Goal: Task Accomplishment & Management: Complete application form

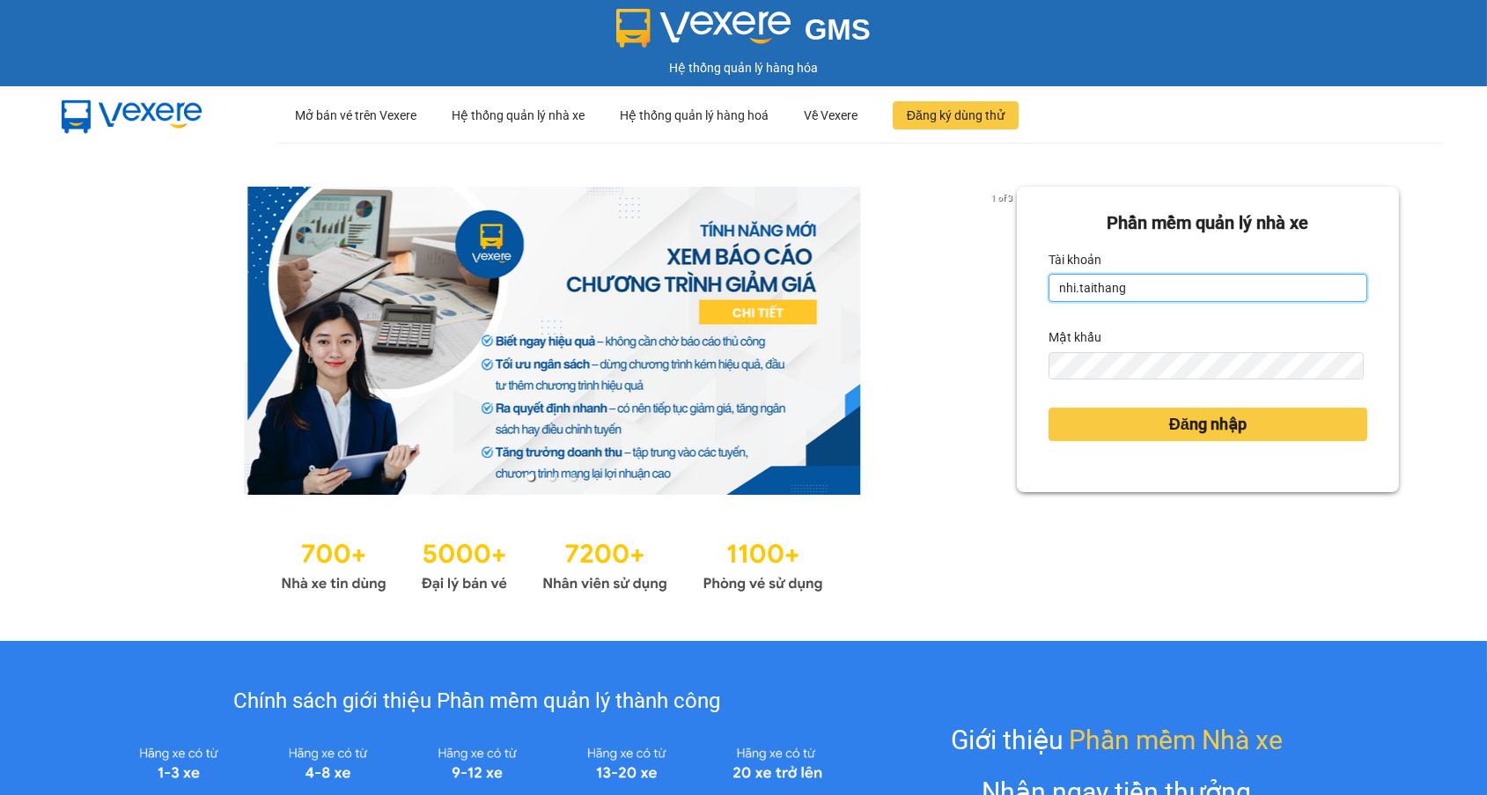
click at [1190, 299] on input "nhi.taithang" at bounding box center [1207, 288] width 319 height 28
type input "ngoc.taithang"
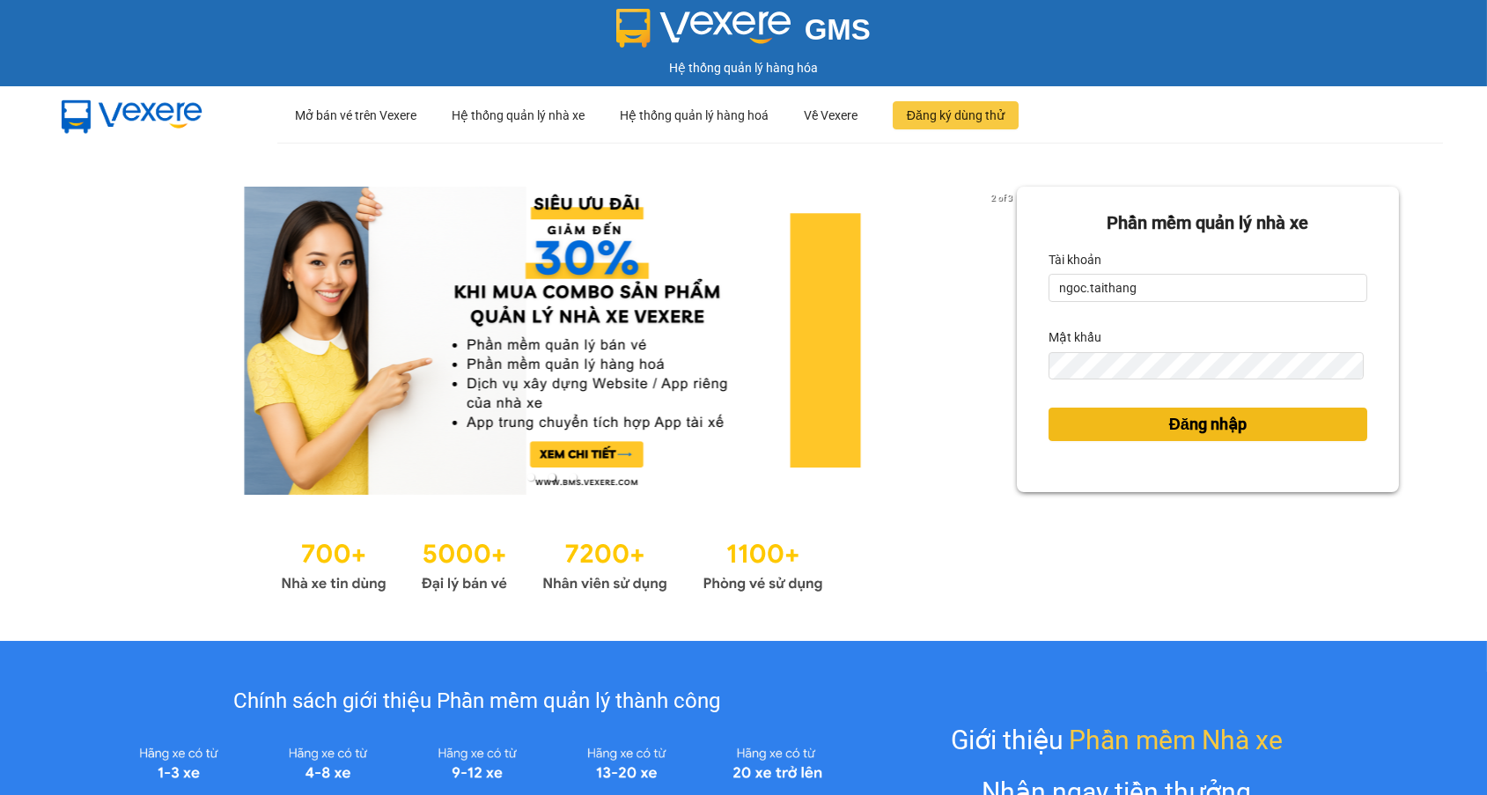
click at [1252, 422] on button "Đăng nhập" at bounding box center [1207, 424] width 319 height 33
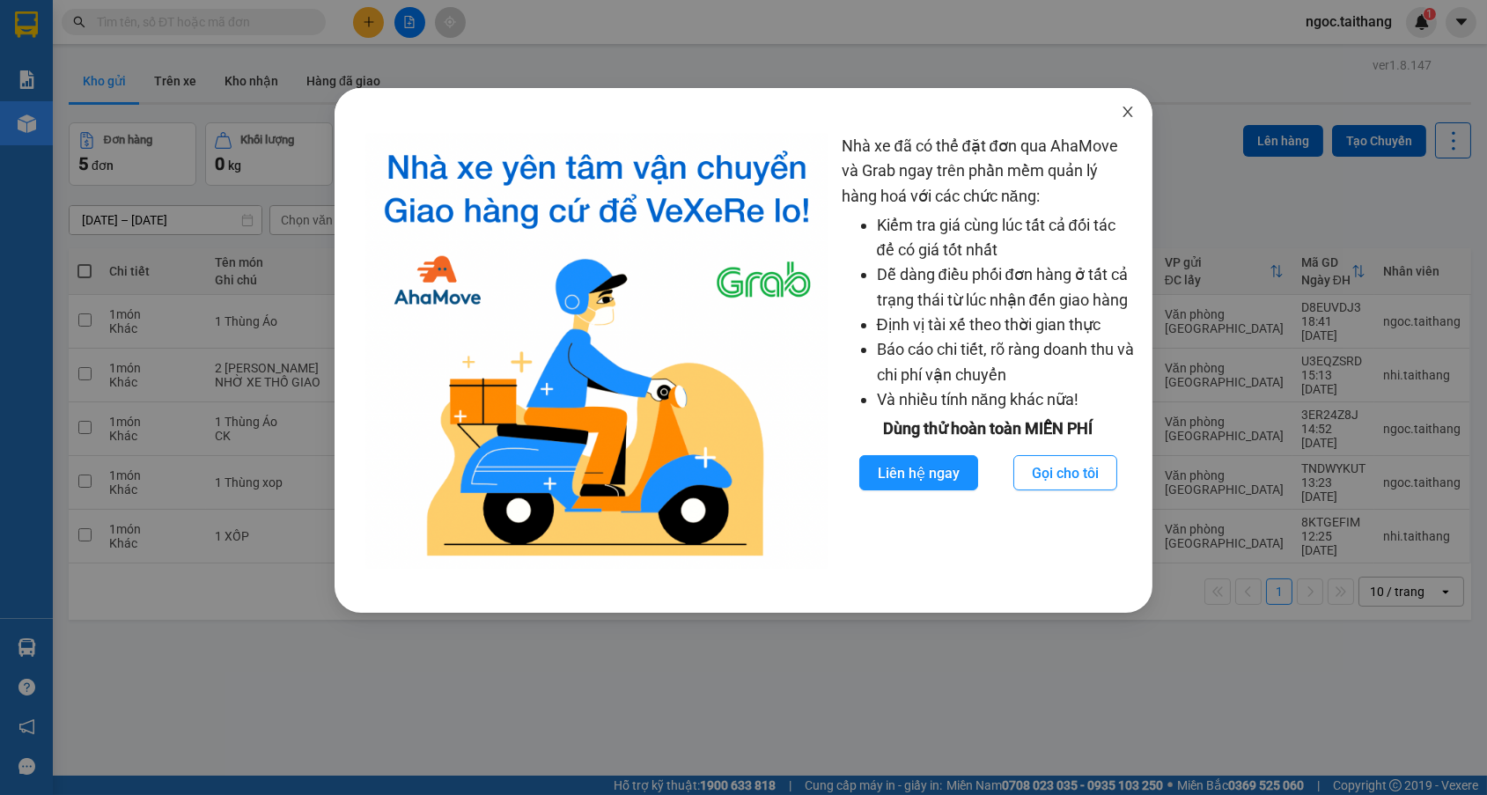
click at [1130, 106] on icon "close" at bounding box center [1128, 112] width 14 height 14
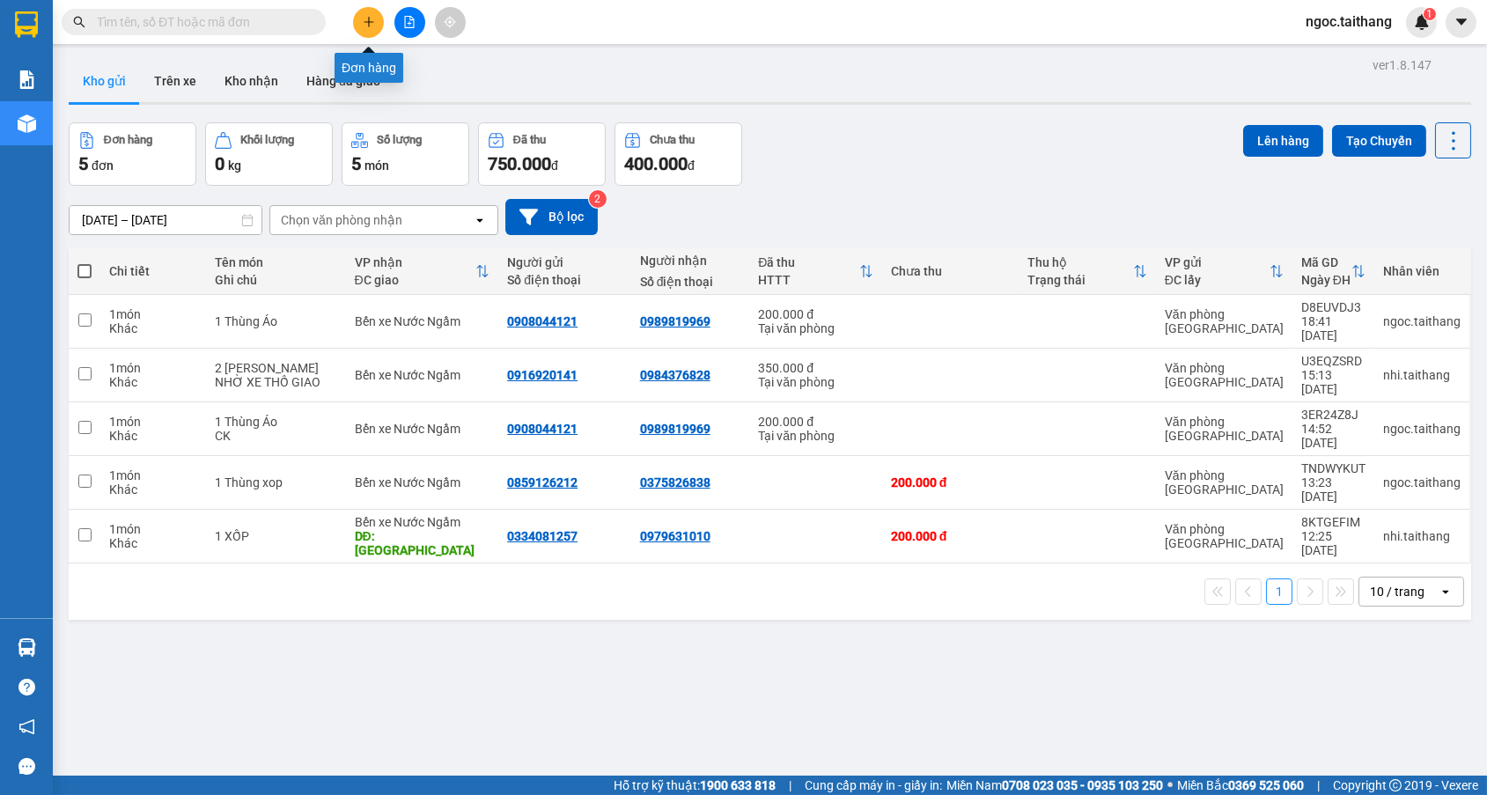
click at [374, 24] on icon "plus" at bounding box center [369, 22] width 12 height 12
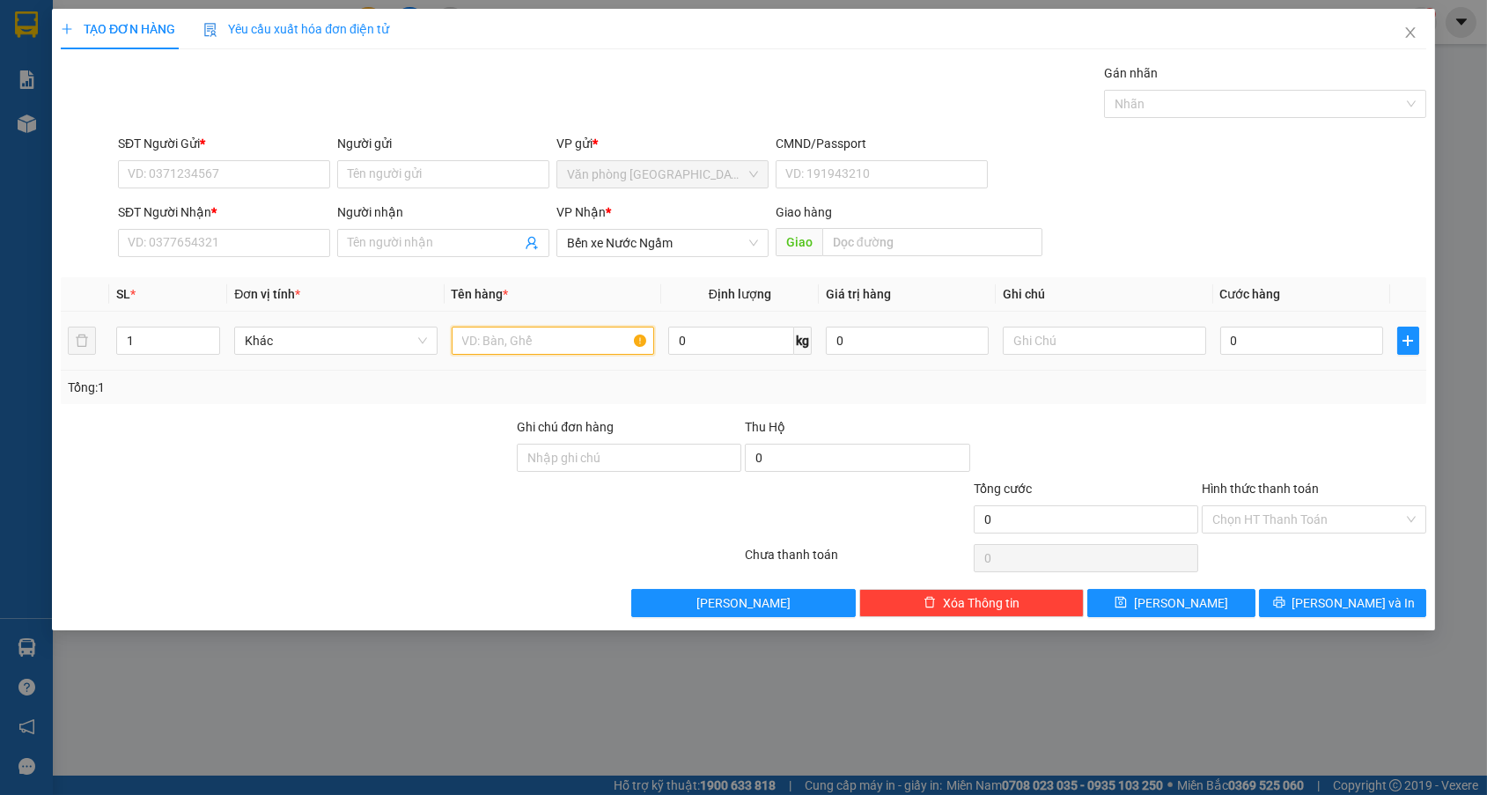
click at [518, 339] on input "text" at bounding box center [553, 341] width 202 height 28
type input "[DATE] (+ [PERSON_NAME] 1 Nhom)"
click at [264, 170] on input "SĐT Người Gửi *" at bounding box center [224, 174] width 212 height 28
type input "0978599445"
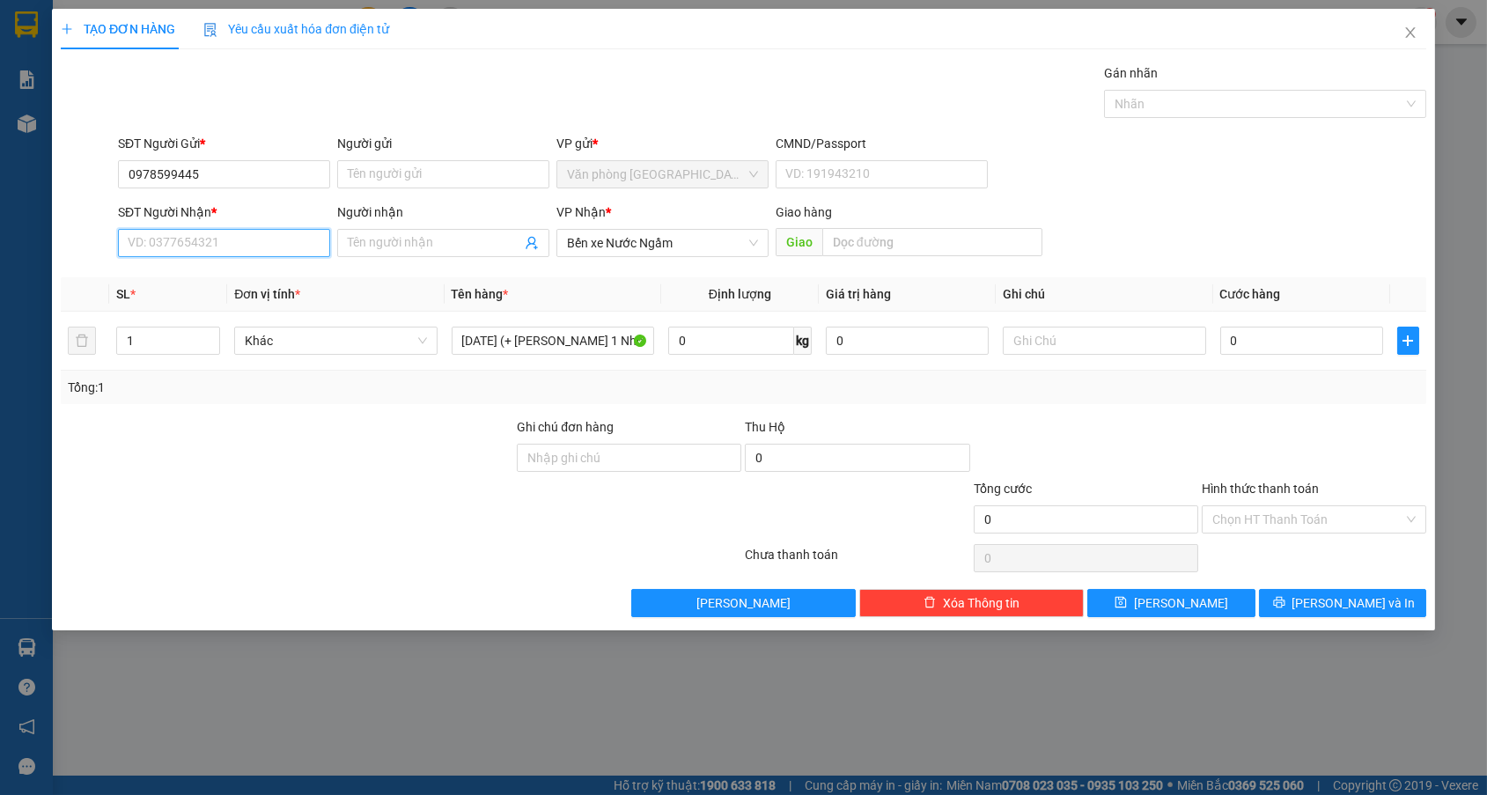
click at [270, 235] on input "SĐT Người Nhận *" at bounding box center [224, 243] width 212 height 28
type input "0976285554"
click at [1259, 342] on input "0" at bounding box center [1301, 341] width 163 height 28
type input "007"
type input "7"
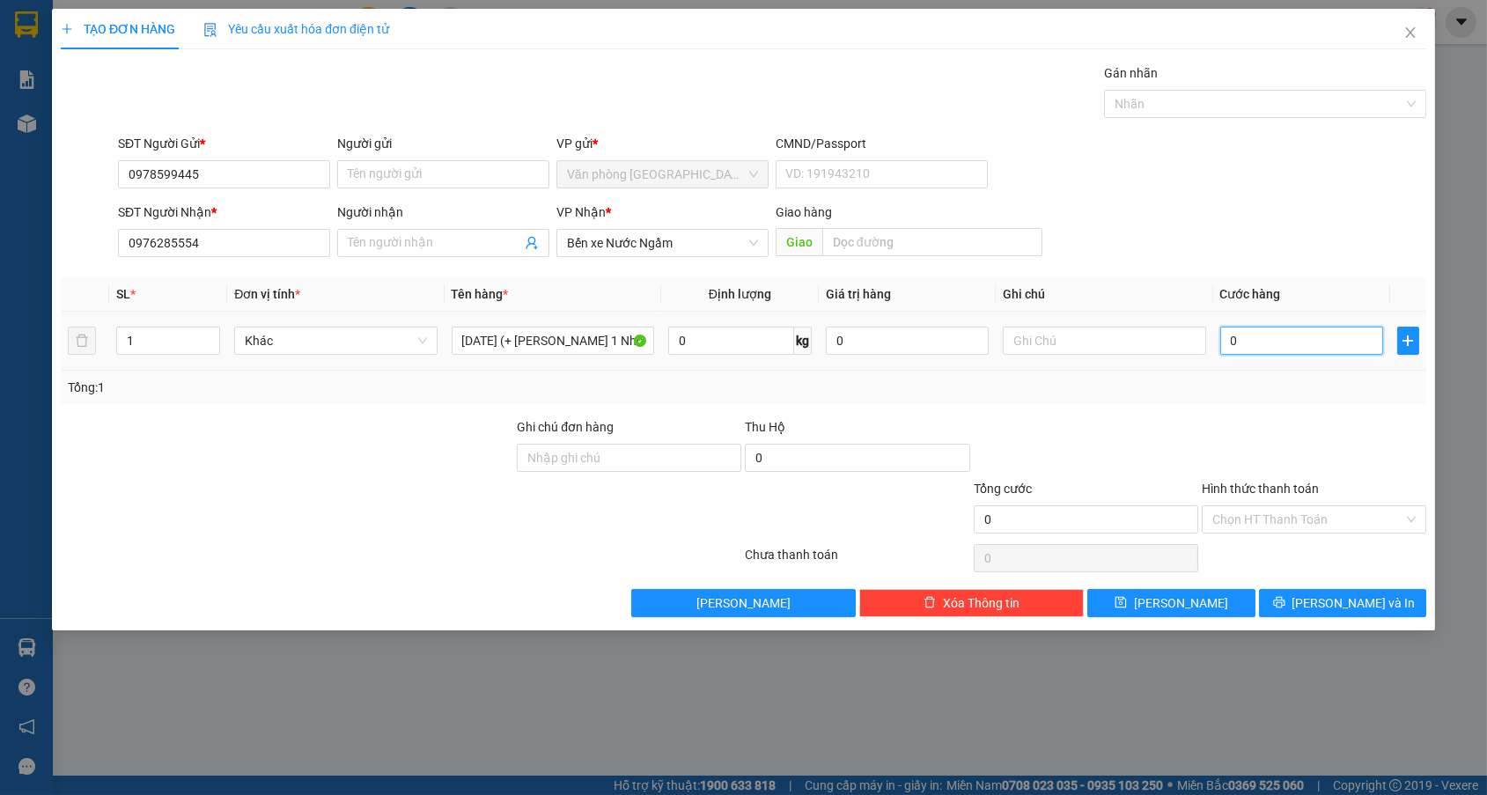
type input "7"
type input "0.070"
type input "70"
type input "00.700"
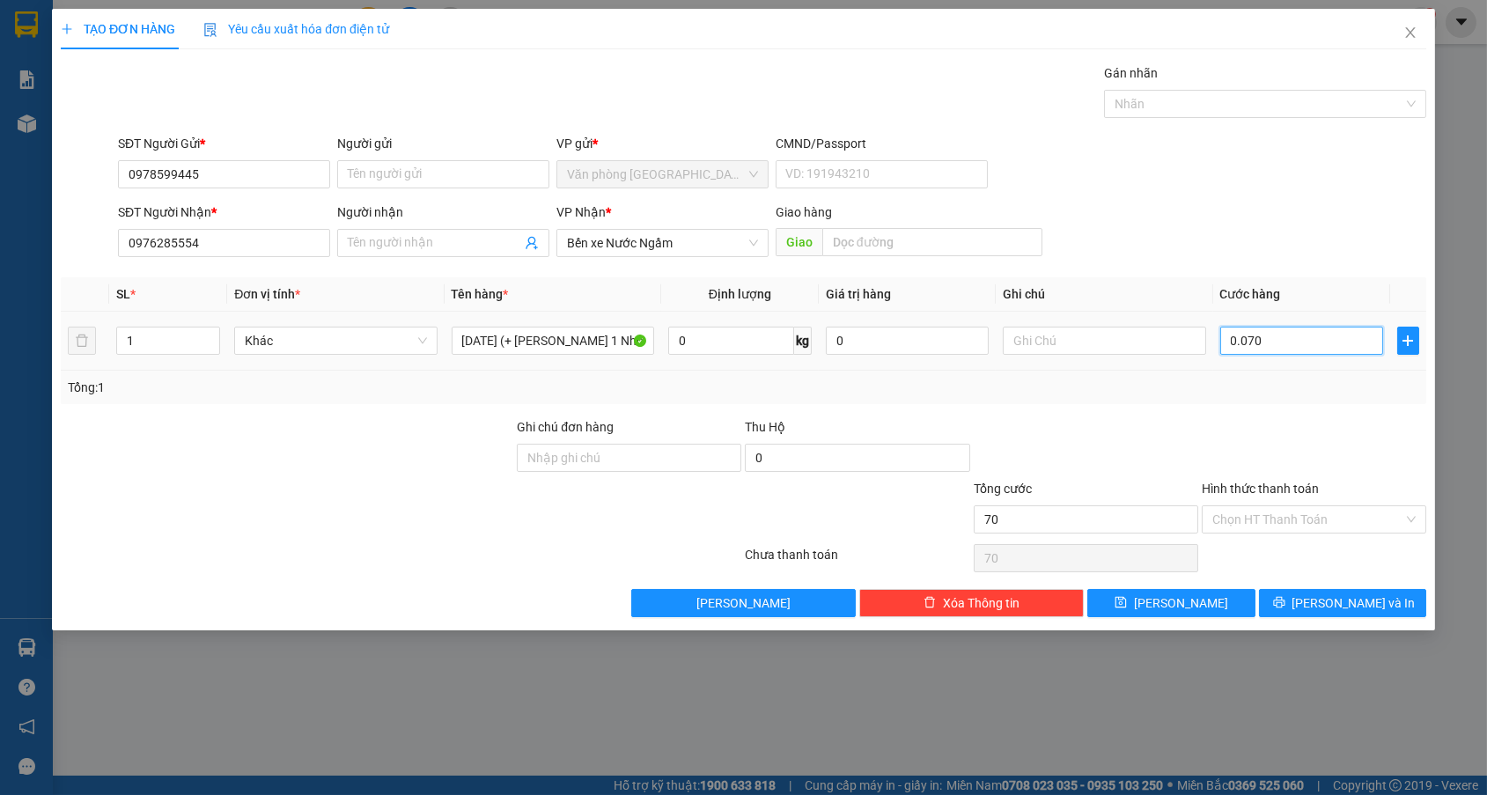
type input "700"
type input "700.000"
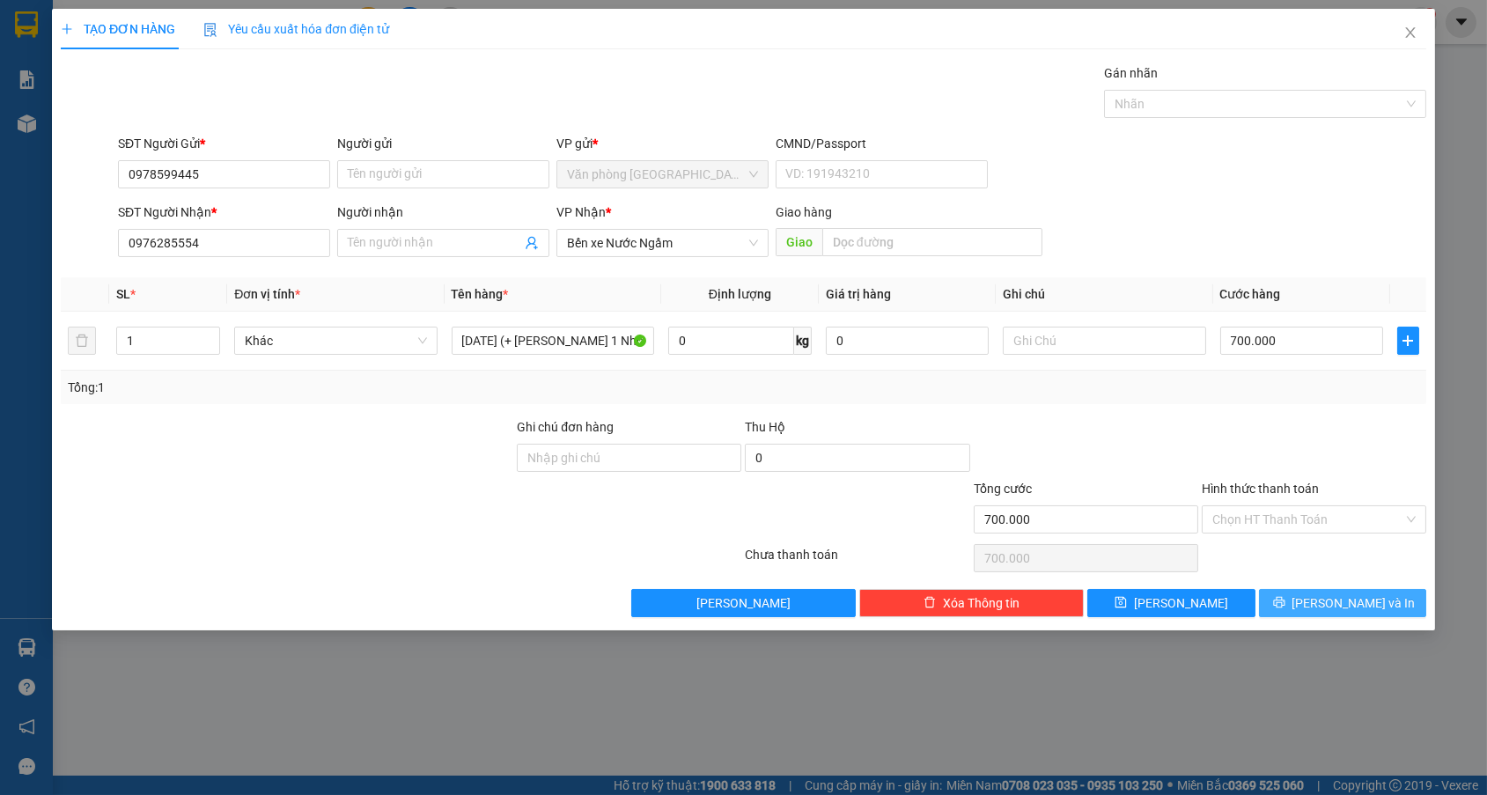
click at [1285, 603] on button "[PERSON_NAME] và In" at bounding box center [1342, 603] width 167 height 28
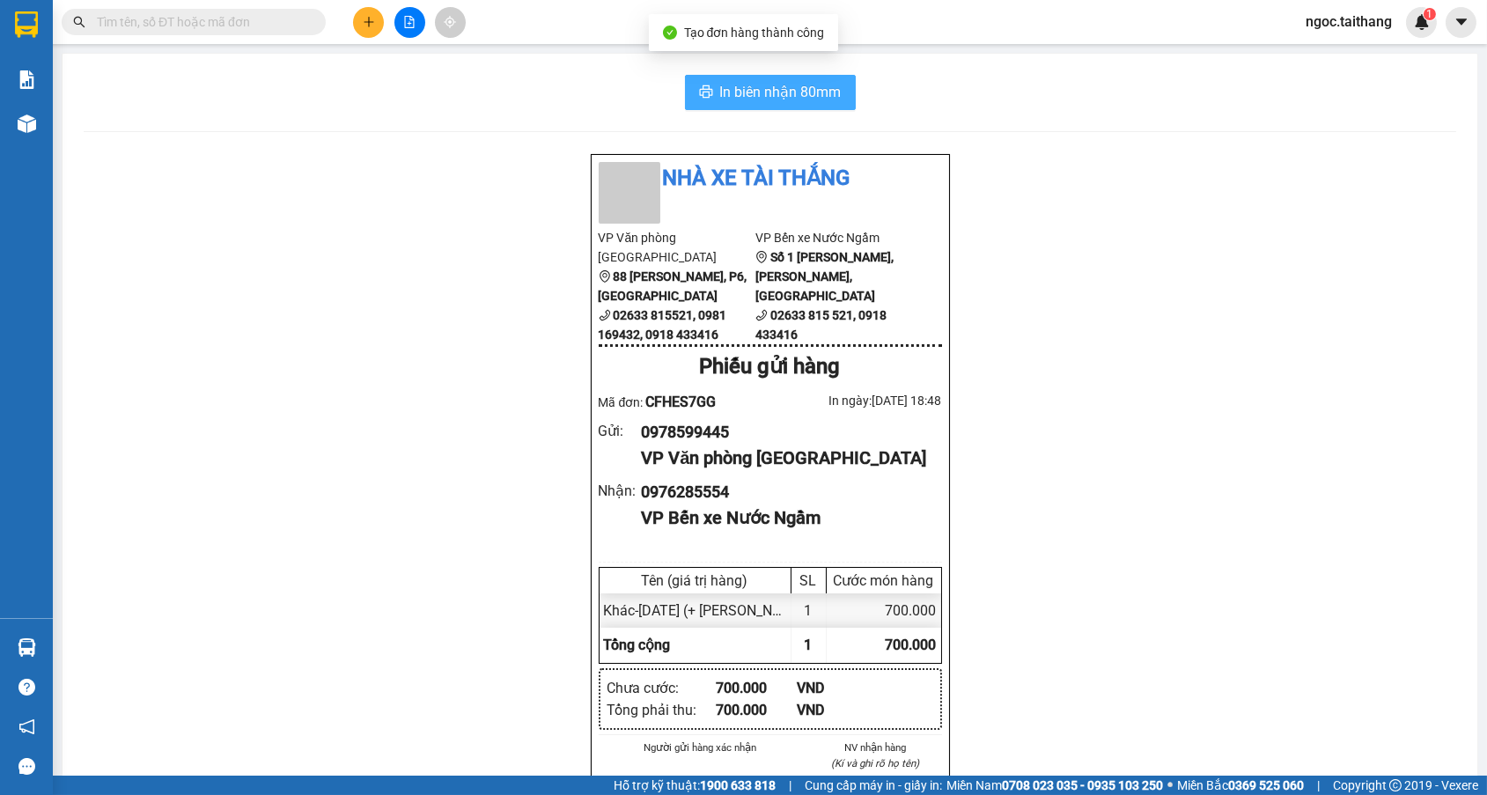
click at [748, 101] on span "In biên nhận 80mm" at bounding box center [780, 92] width 121 height 22
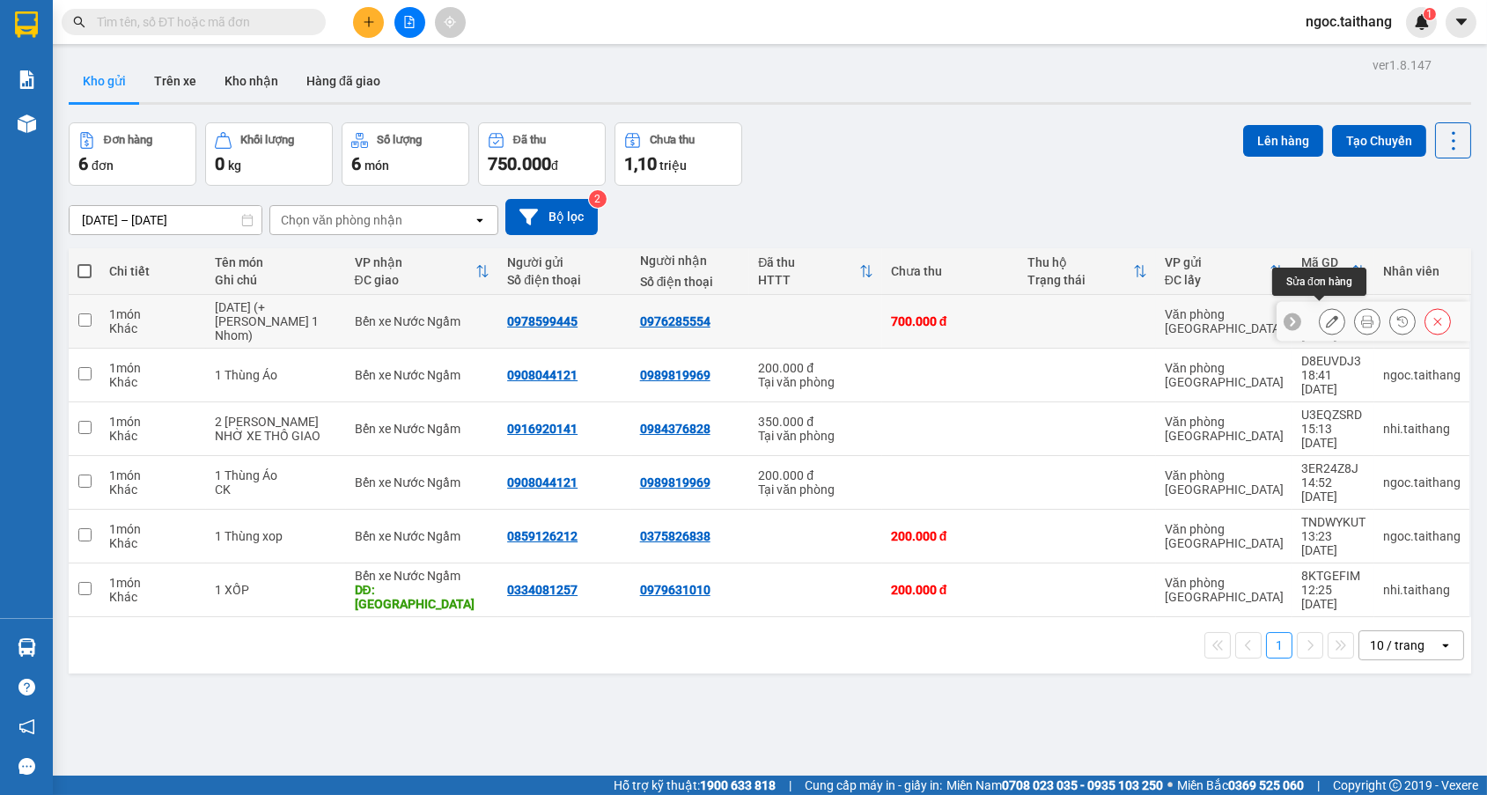
click at [1326, 315] on icon at bounding box center [1332, 321] width 12 height 12
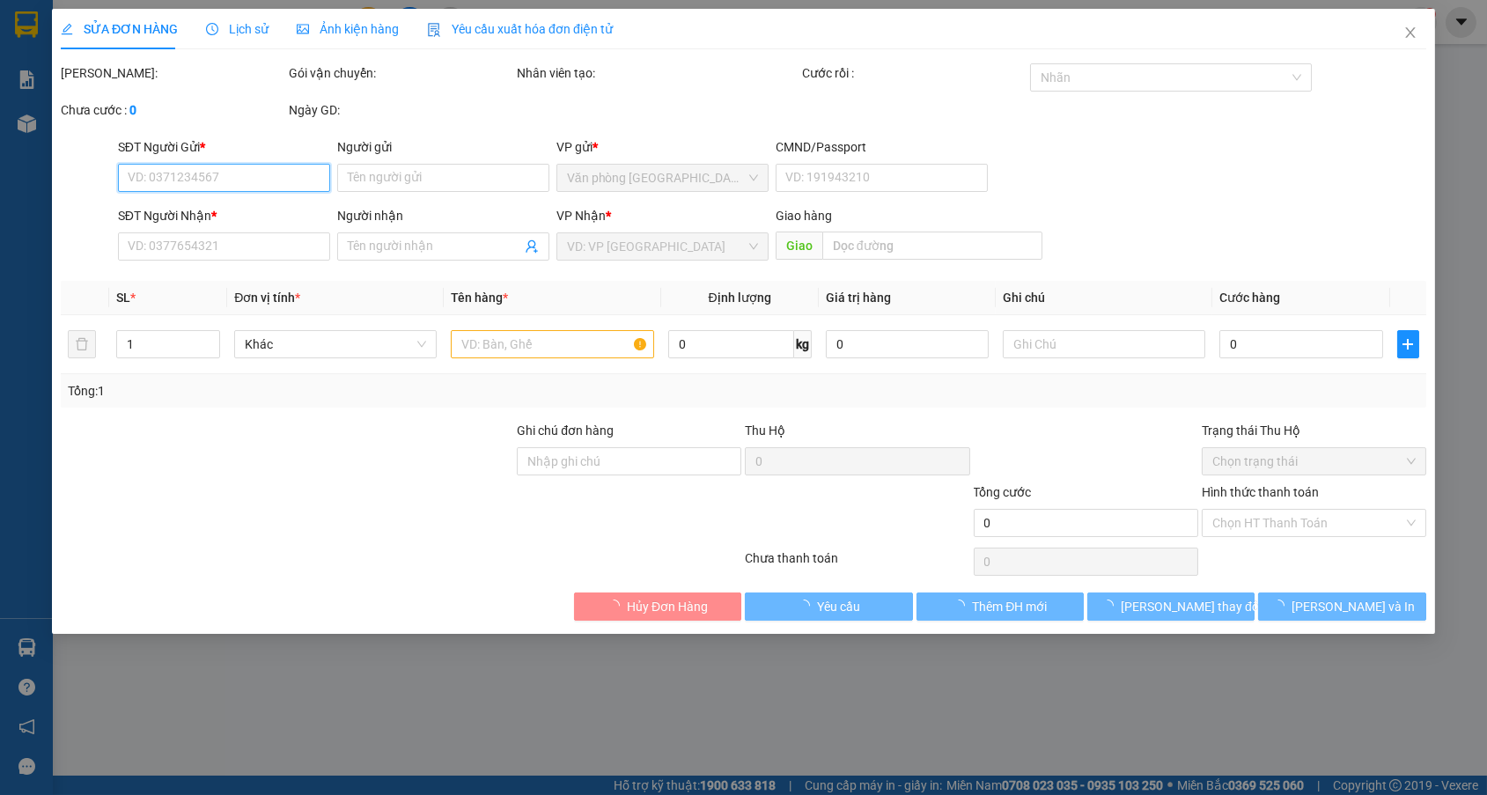
type input "0978599445"
type input "0976285554"
type input "700.000"
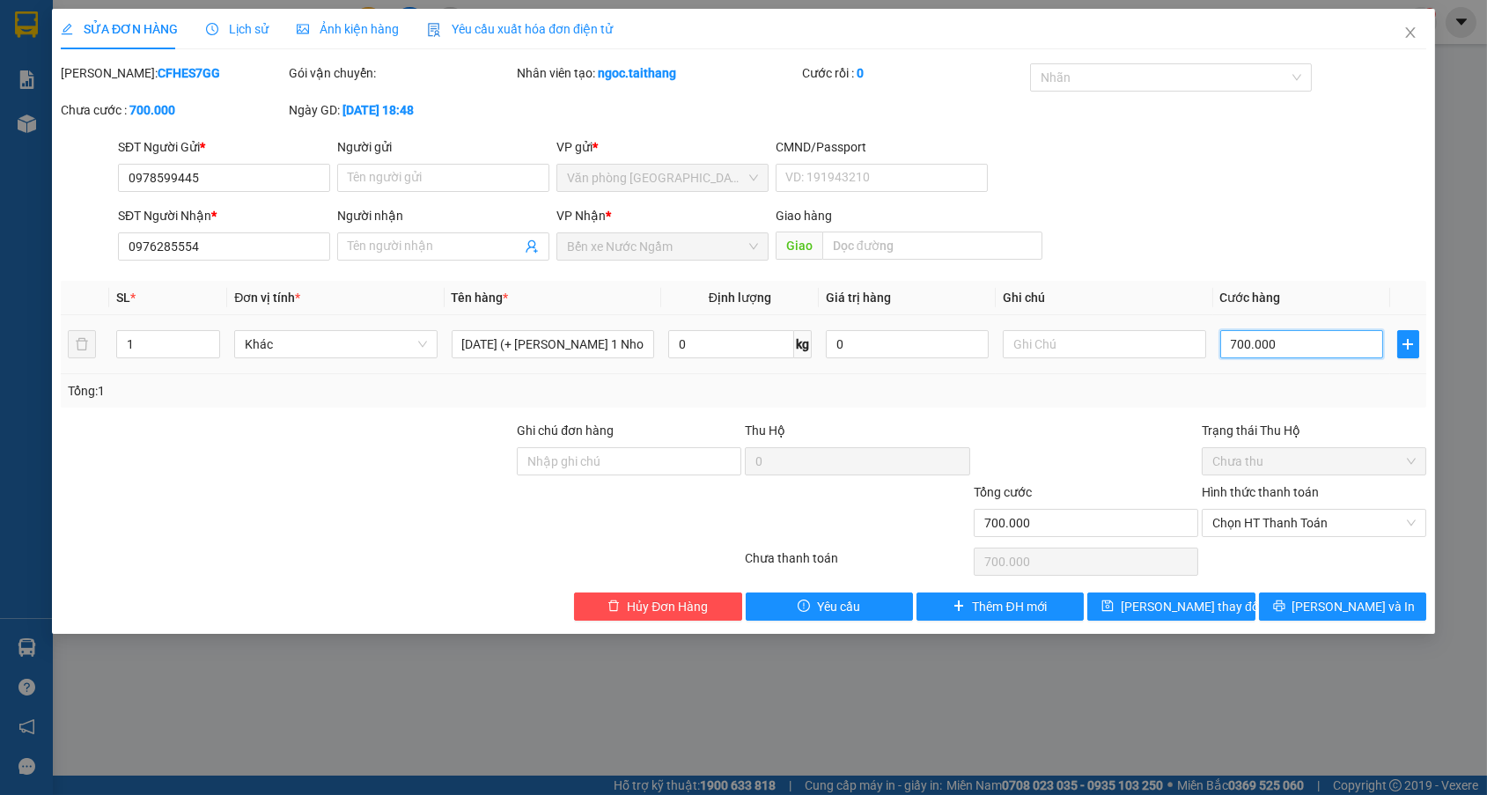
click at [1282, 344] on input "700.000" at bounding box center [1301, 344] width 163 height 28
type input "0"
type input "5"
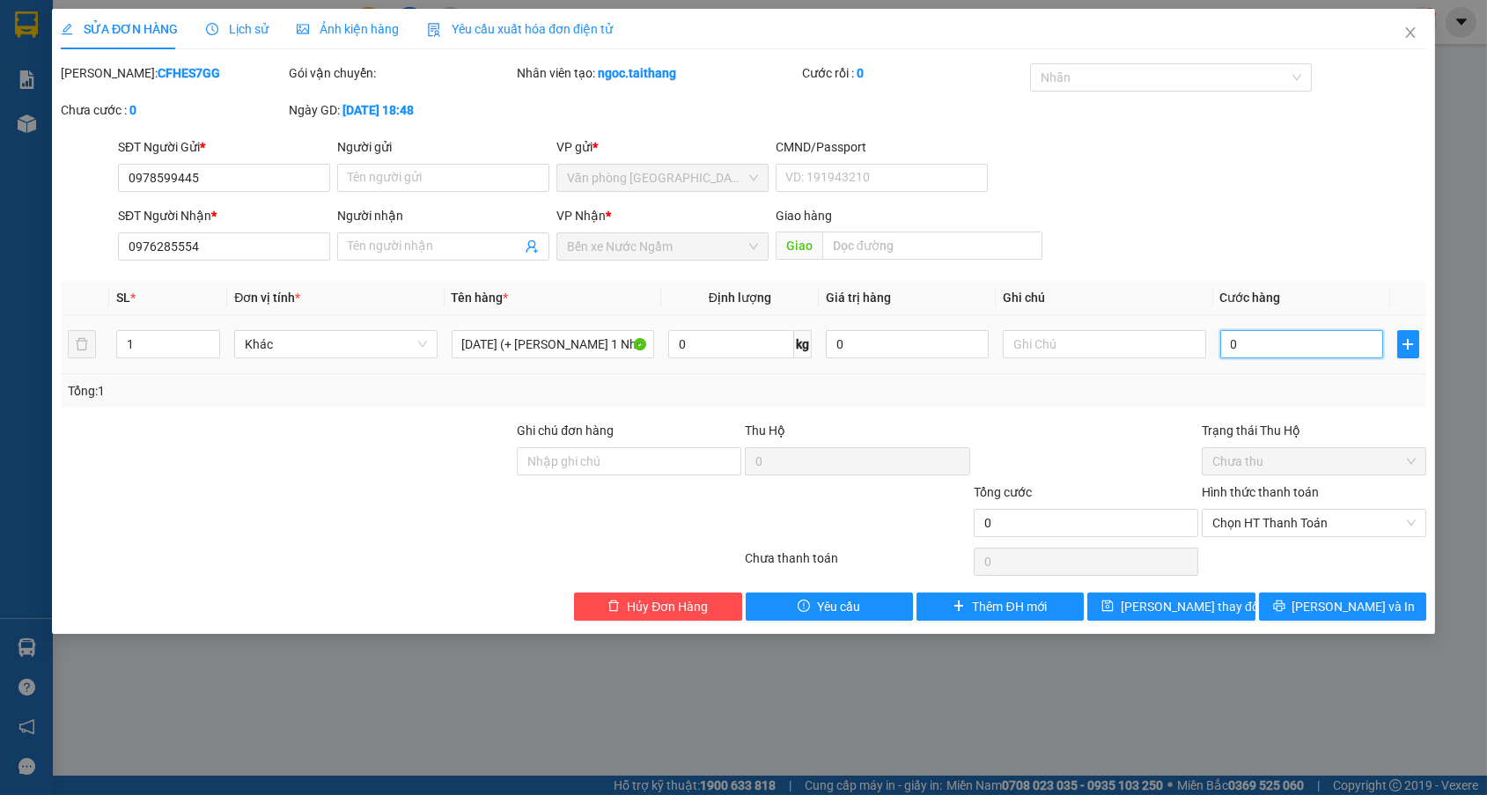
type input "5"
type input "005"
type input "50"
type input "0.050"
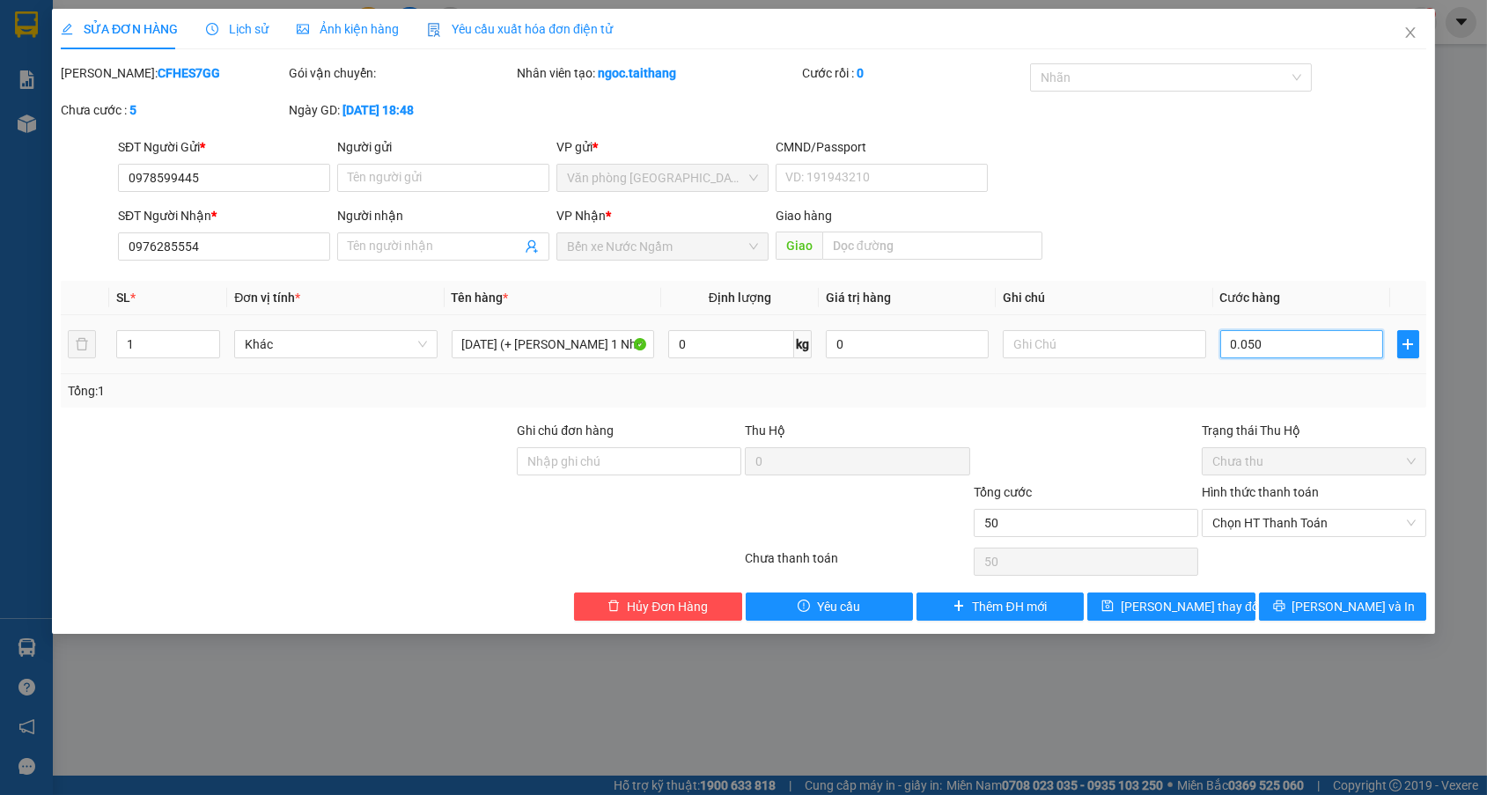
type input "500"
type input "00.500"
type input "500.000"
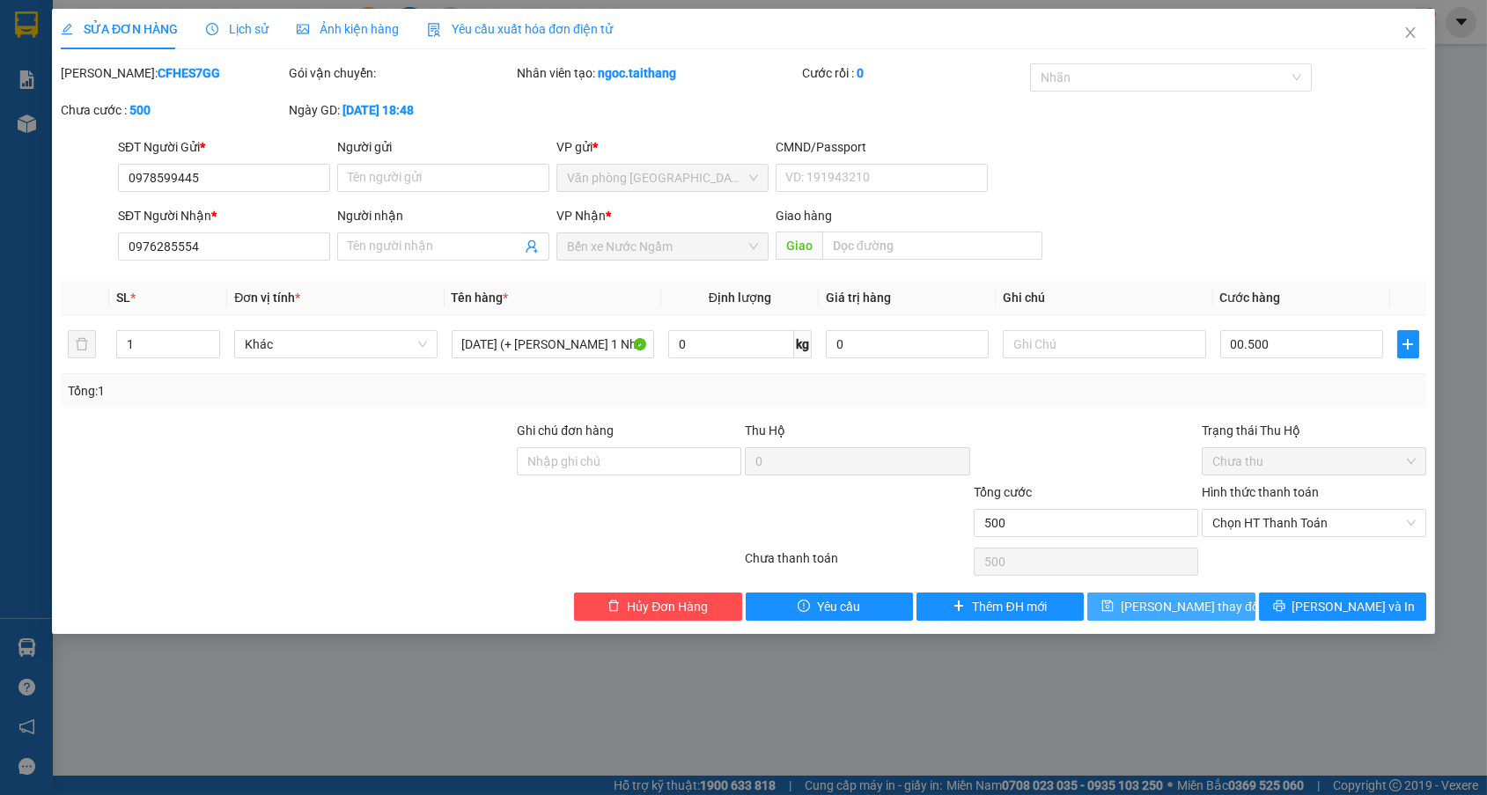
type input "500.000"
click at [1227, 607] on button "[PERSON_NAME] thay đổi" at bounding box center [1170, 606] width 167 height 28
